Goal: Transaction & Acquisition: Purchase product/service

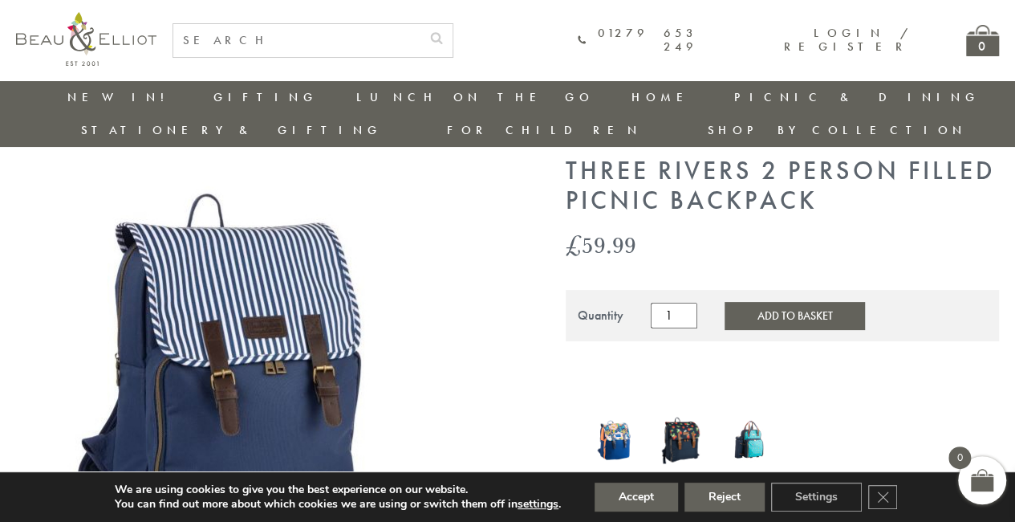
scroll to position [45, 0]
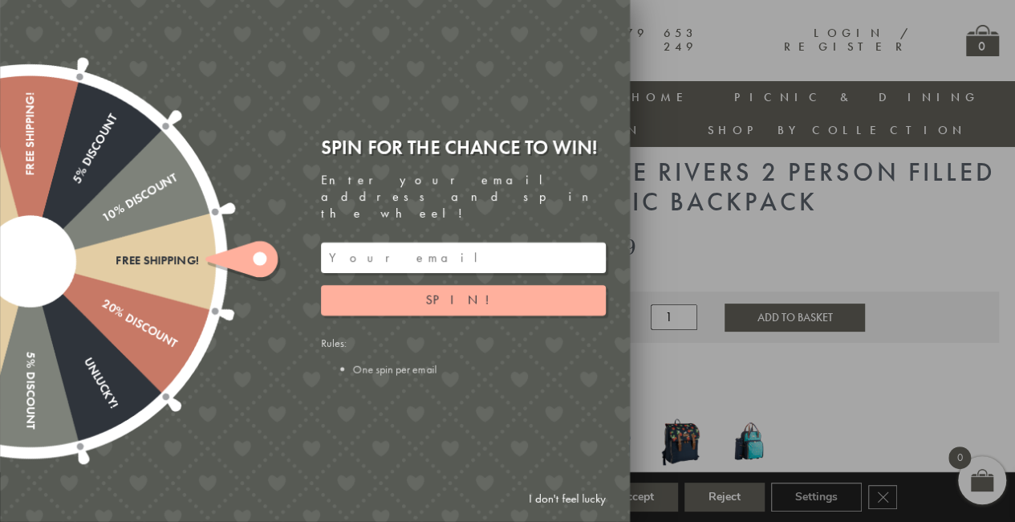
click at [577, 495] on link "I don't feel lucky" at bounding box center [567, 499] width 93 height 30
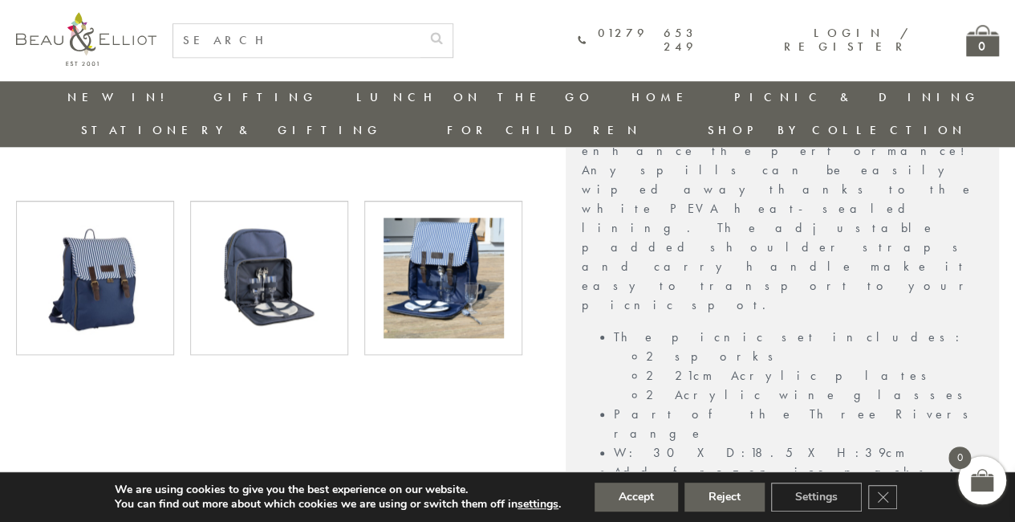
scroll to position [782, 6]
click at [430, 246] on img at bounding box center [444, 277] width 120 height 120
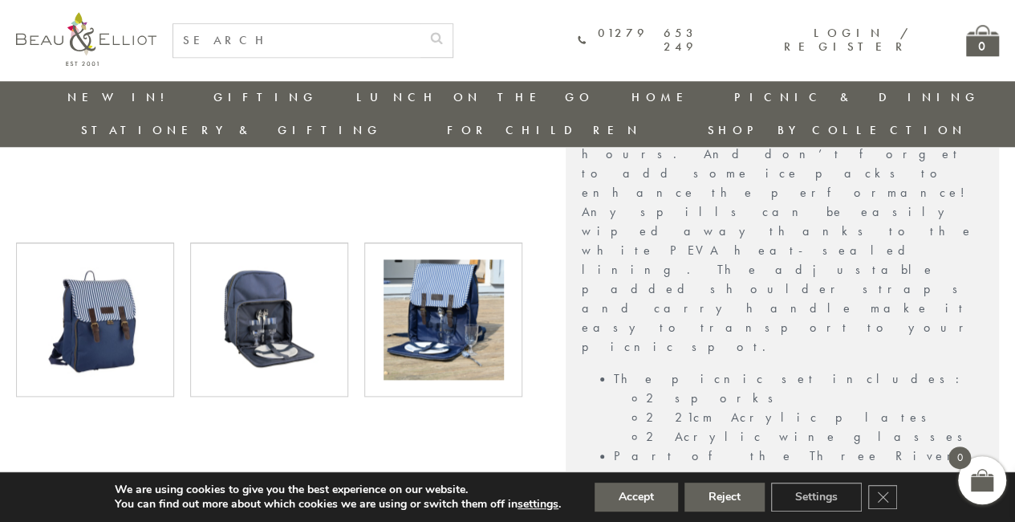
scroll to position [761, 6]
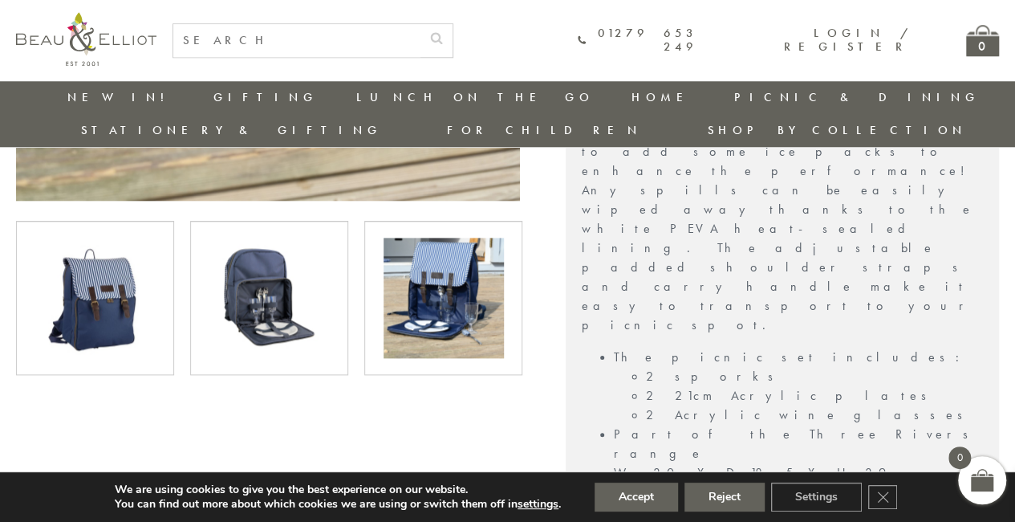
click at [302, 270] on img at bounding box center [269, 298] width 120 height 120
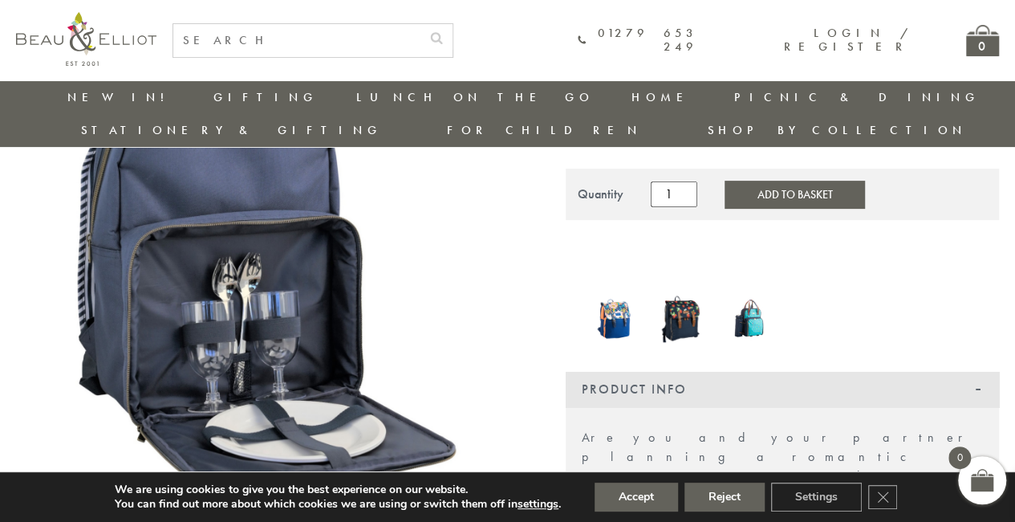
scroll to position [165, 0]
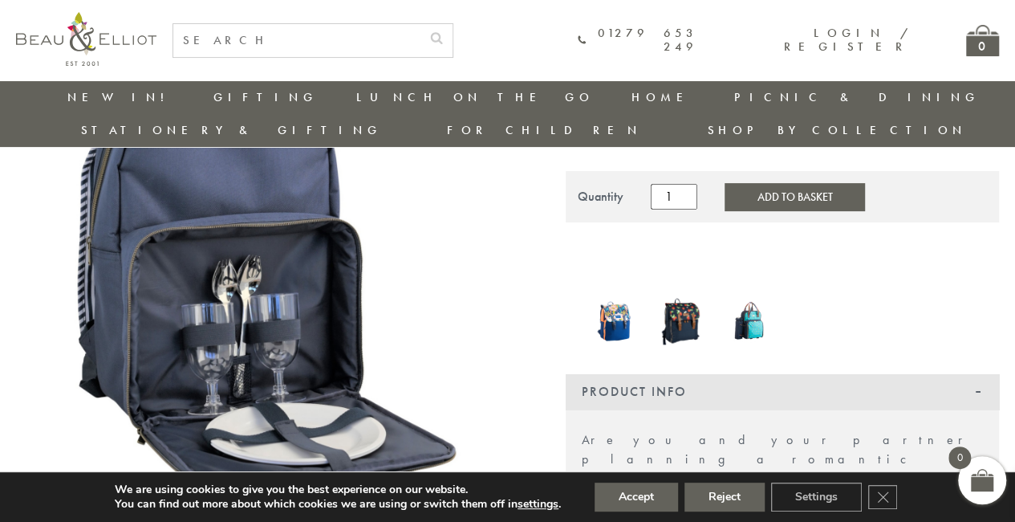
click at [748, 294] on img at bounding box center [749, 319] width 51 height 51
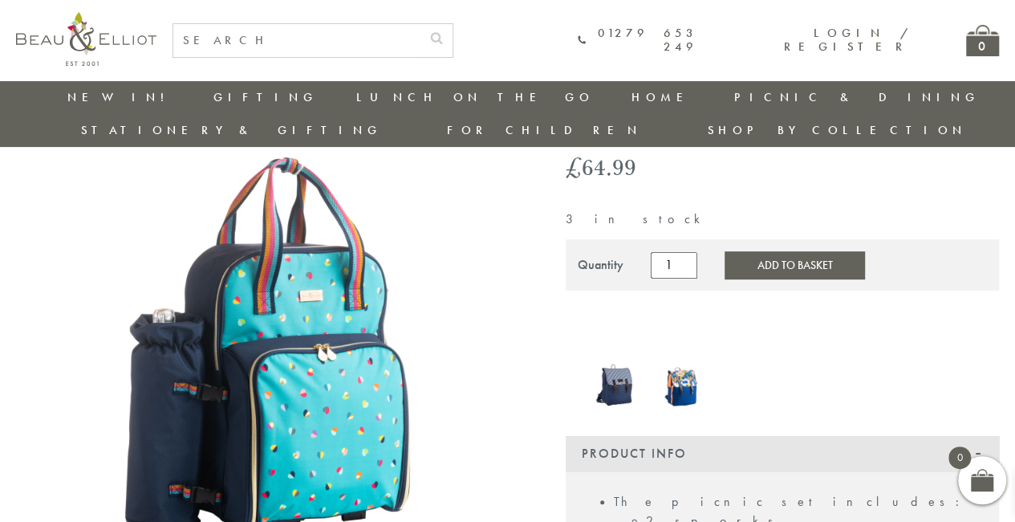
scroll to position [124, 0]
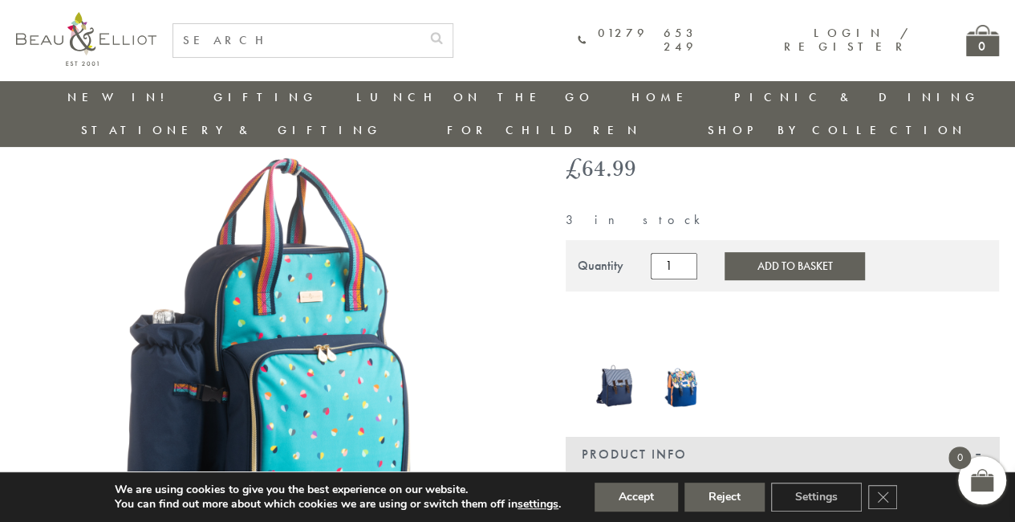
click at [605, 360] on img at bounding box center [615, 384] width 51 height 49
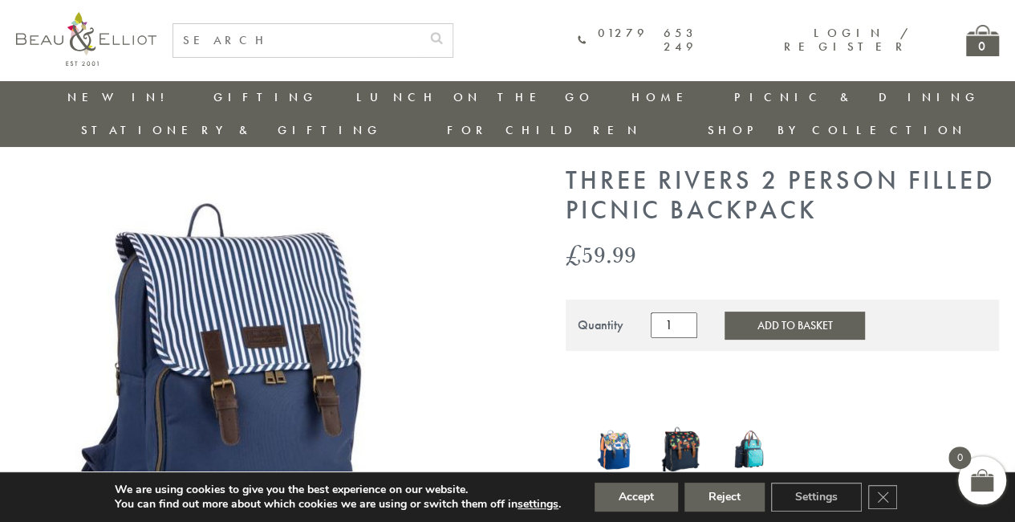
scroll to position [37, 6]
